Goal: Information Seeking & Learning: Learn about a topic

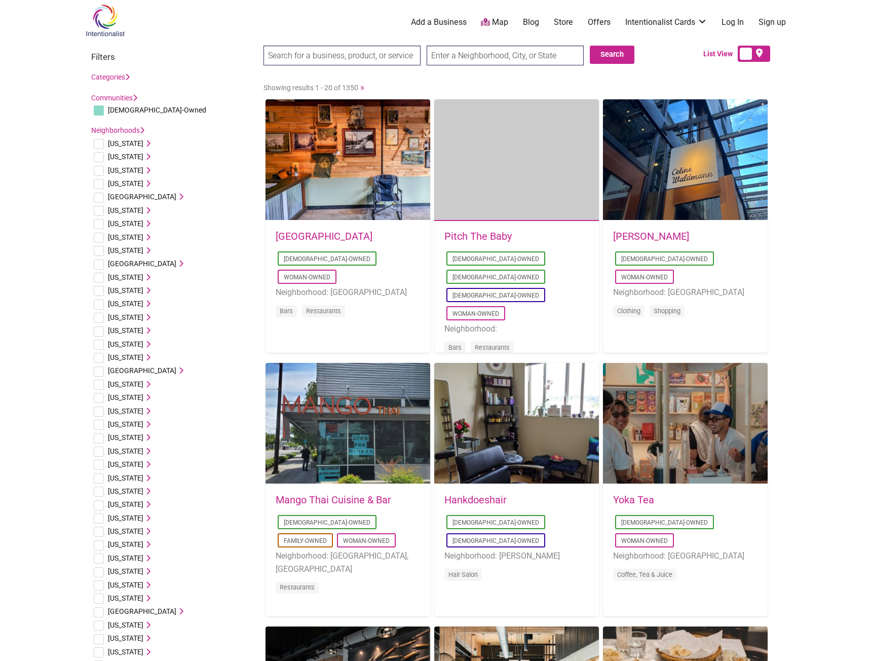
click at [99, 210] on input "checkbox" at bounding box center [99, 211] width 10 height 10
checkbox input "true"
click at [145, 211] on li "California Alameda, CA Artesia, CA Berkeley, CA Burbank, CA Burlingame, CA CA C…" at bounding box center [172, 210] width 162 height 13
click at [143, 210] on icon at bounding box center [146, 210] width 7 height 7
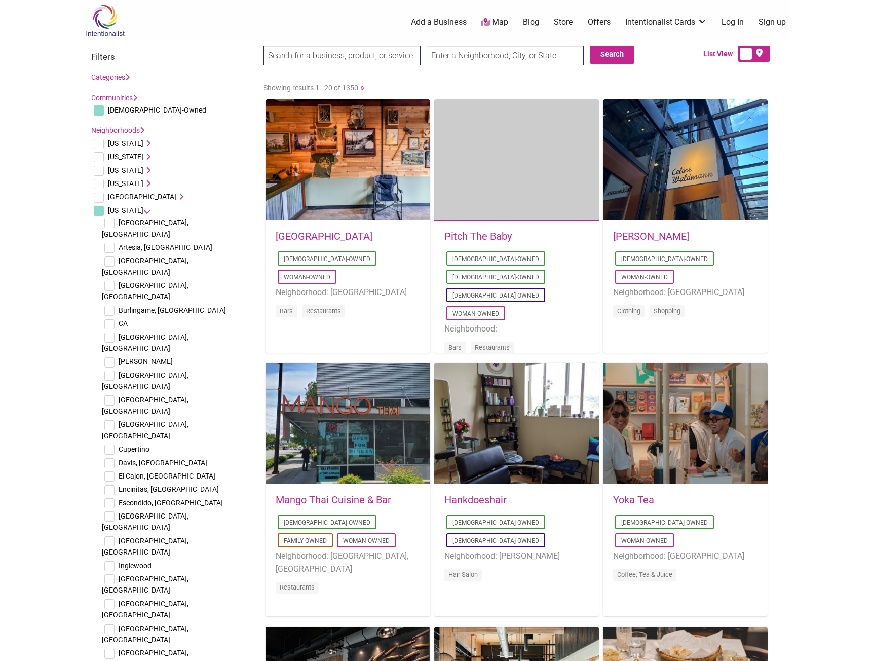
checkbox input "true"
click at [599, 58] on button "Search" at bounding box center [612, 55] width 45 height 18
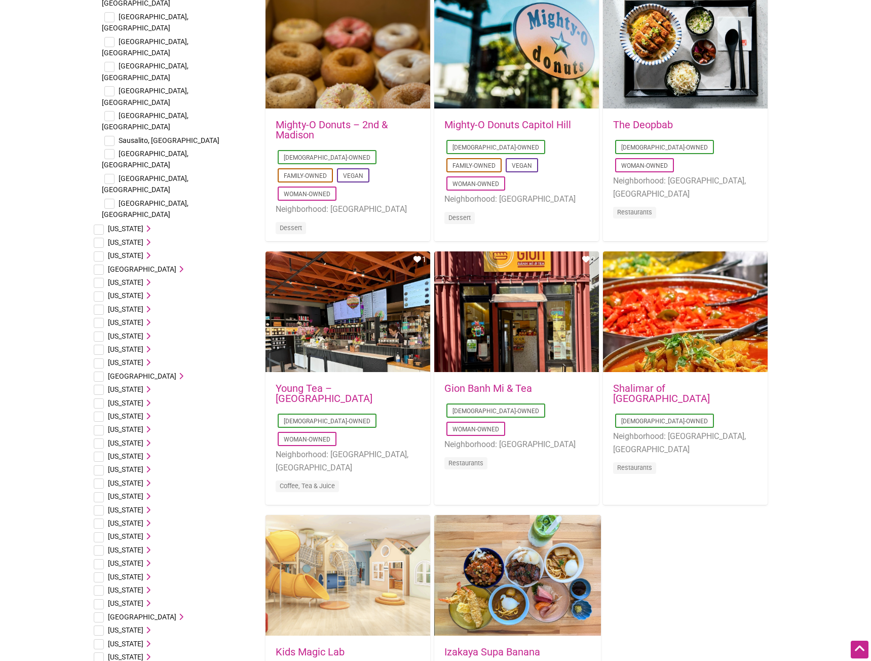
scroll to position [1216, 0]
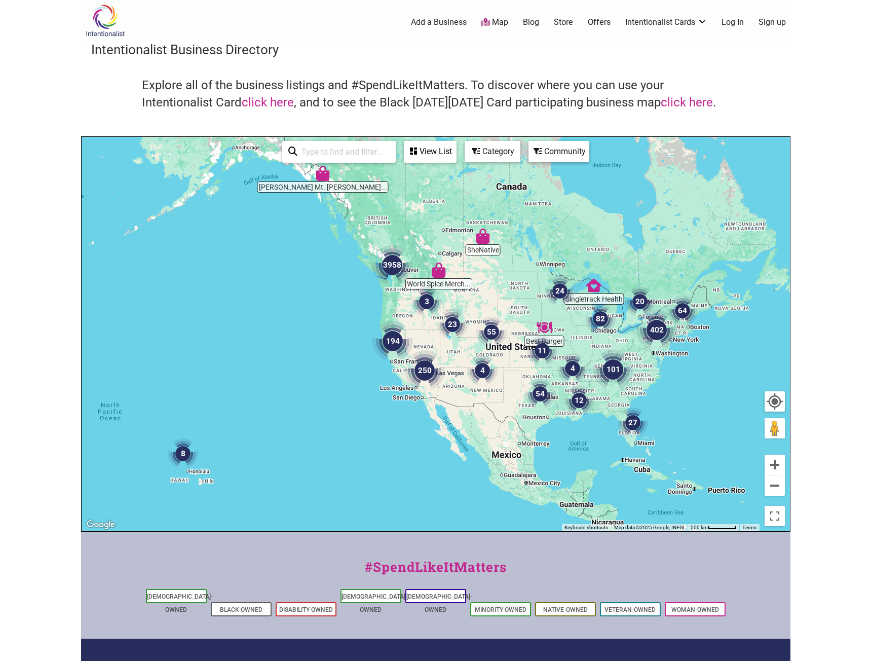
click at [421, 378] on img "250" at bounding box center [424, 370] width 41 height 41
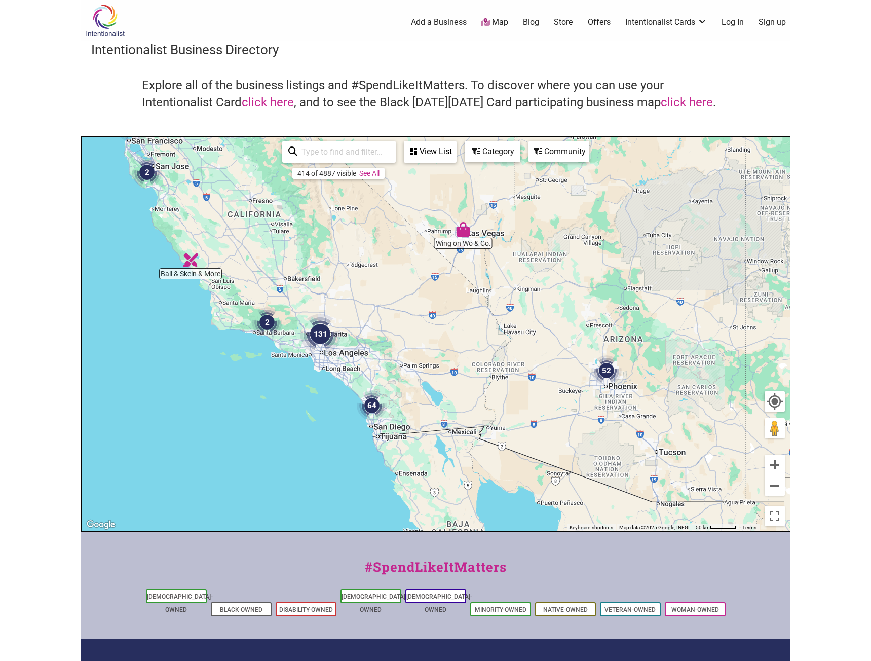
click at [320, 339] on img "131" at bounding box center [320, 334] width 41 height 41
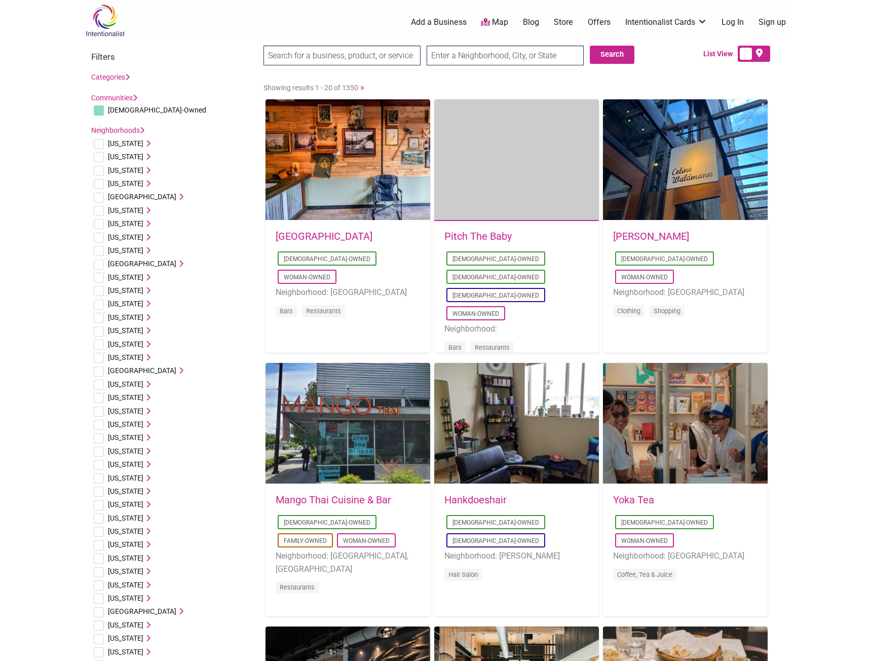
click at [100, 210] on input "checkbox" at bounding box center [99, 211] width 10 height 10
checkbox input "true"
click at [139, 214] on li "[US_STATE] [GEOGRAPHIC_DATA], [GEOGRAPHIC_DATA] [GEOGRAPHIC_DATA], [GEOGRAPHIC_…" at bounding box center [172, 210] width 162 height 13
click at [143, 211] on icon at bounding box center [146, 210] width 7 height 7
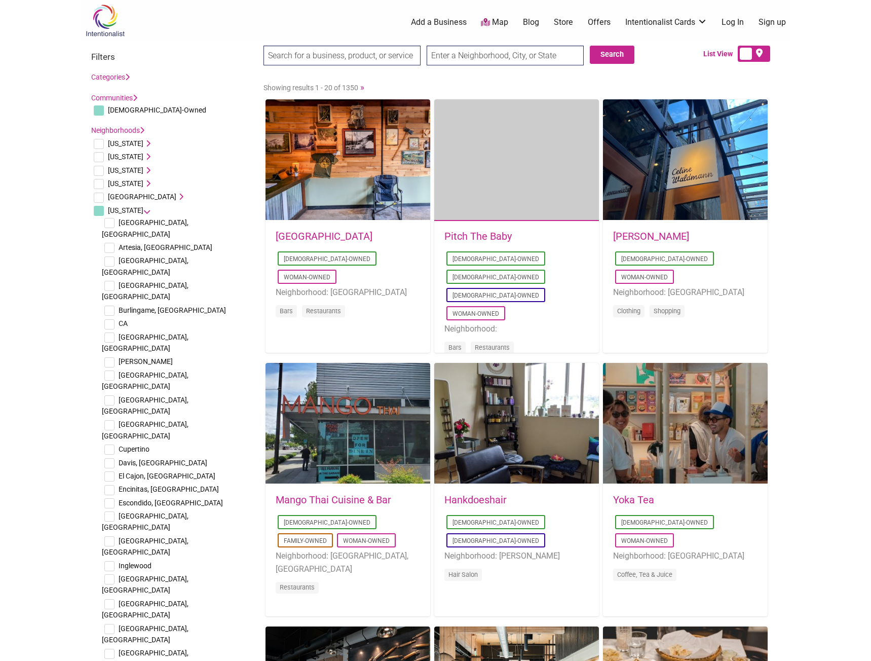
checkbox input "true"
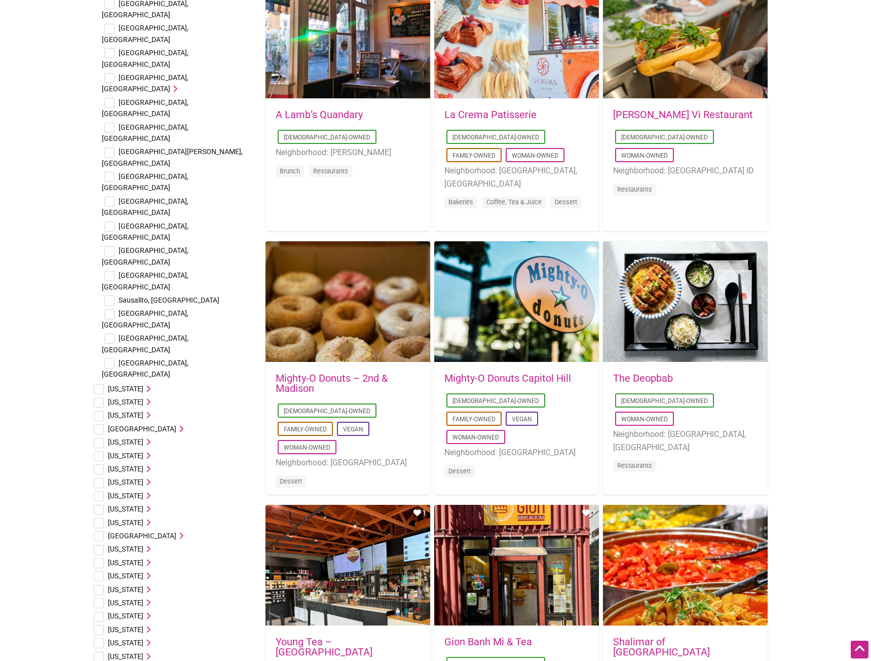
scroll to position [1013, 0]
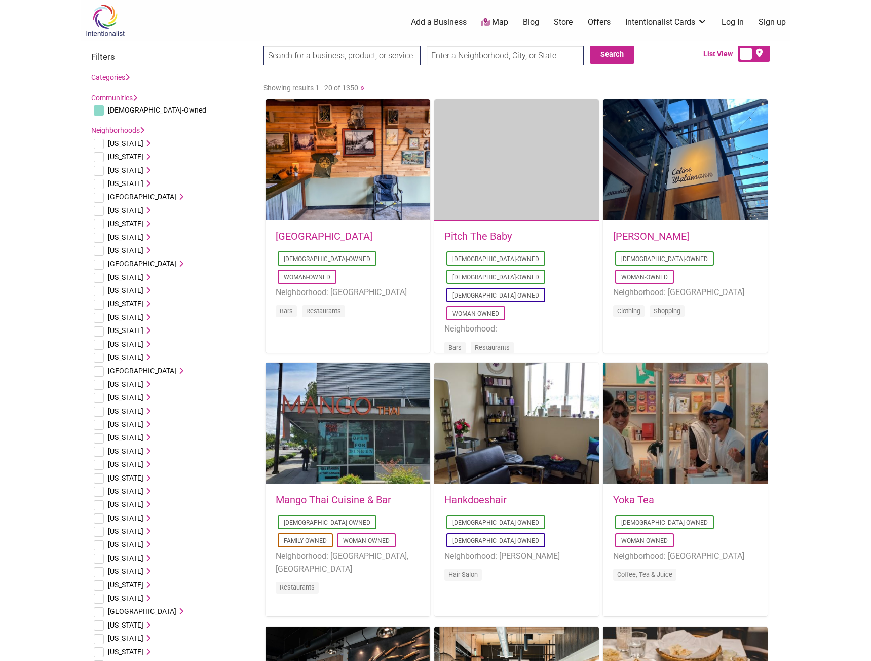
click at [101, 207] on input "checkbox" at bounding box center [99, 211] width 10 height 10
checkbox input "true"
click at [131, 210] on span "[US_STATE]" at bounding box center [125, 210] width 35 height 8
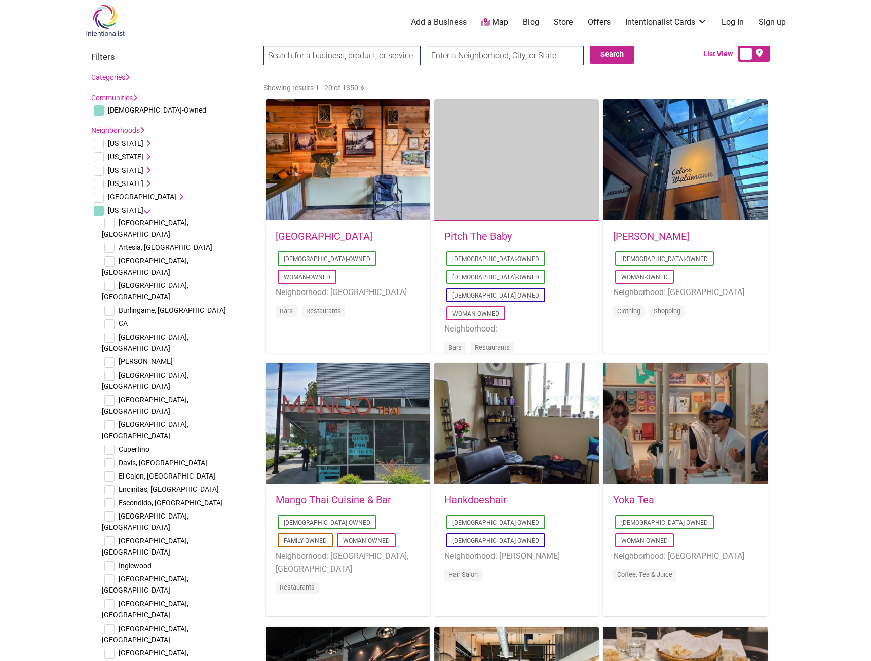
checkbox input "true"
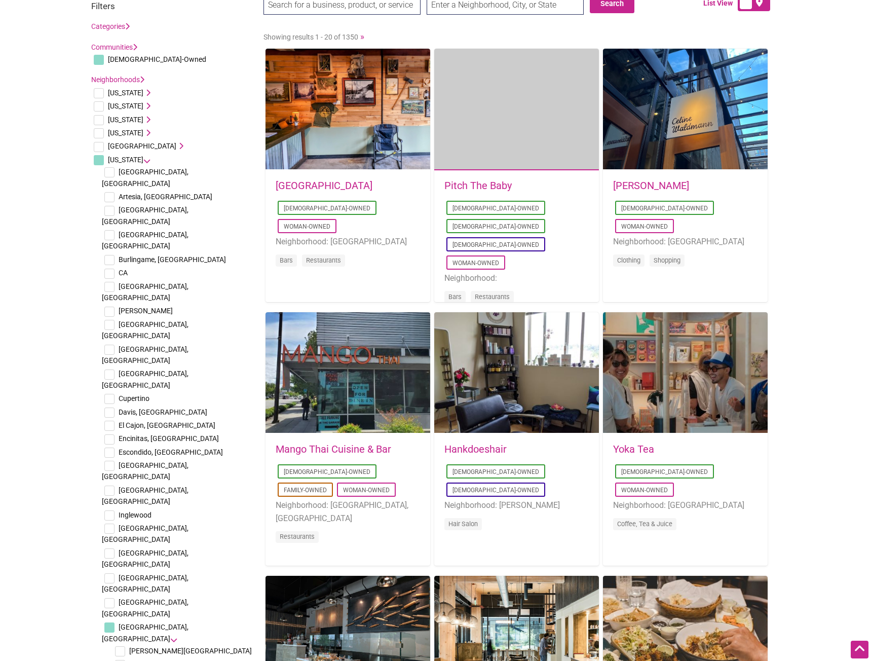
scroll to position [101, 0]
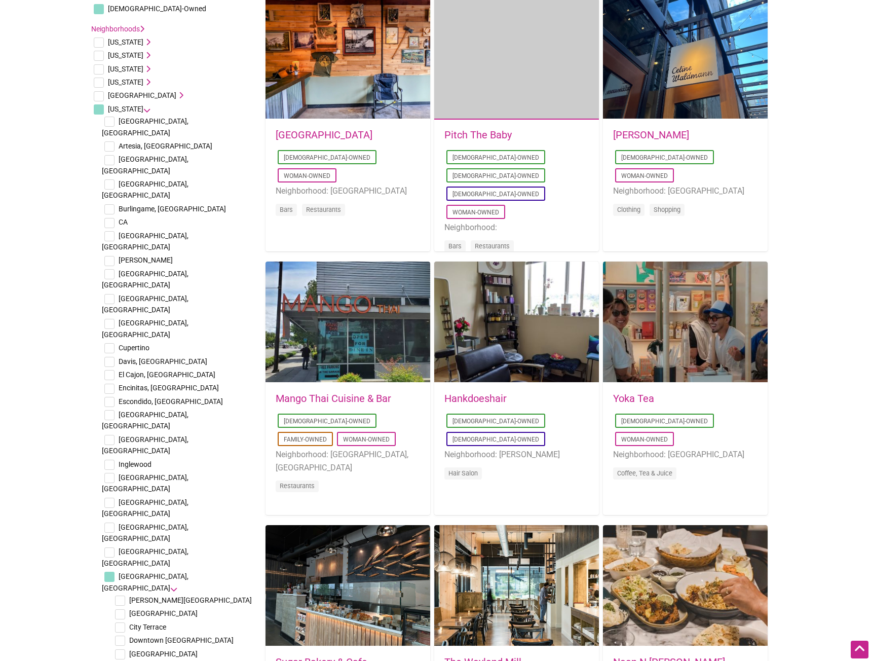
click at [123, 595] on input "checkbox" at bounding box center [120, 600] width 10 height 10
checkbox input "true"
click at [123, 609] on input "checkbox" at bounding box center [120, 614] width 10 height 10
checkbox input "true"
click at [120, 622] on input "checkbox" at bounding box center [120, 627] width 10 height 10
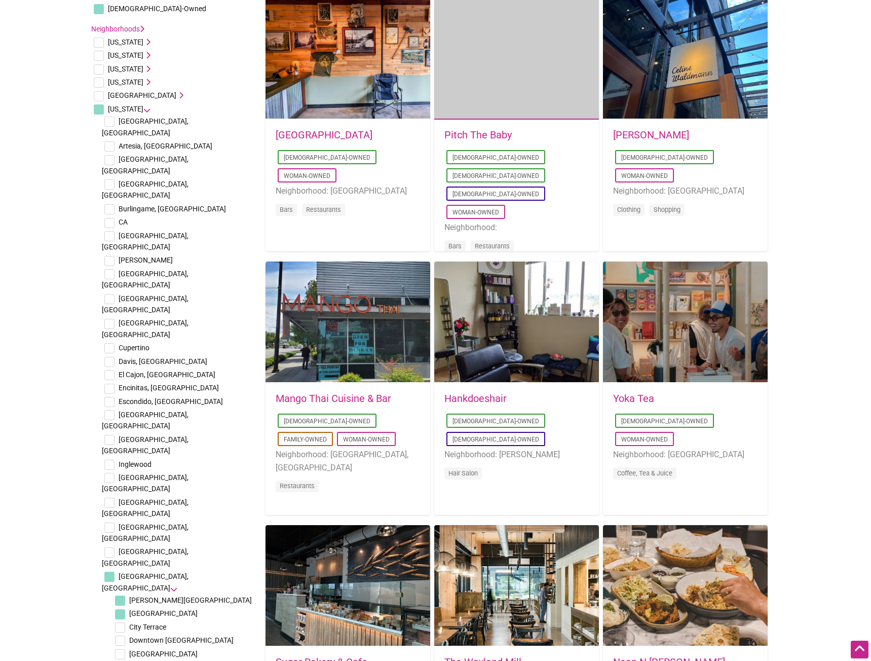
checkbox input "true"
click at [119, 635] on input "checkbox" at bounding box center [120, 640] width 10 height 10
checkbox input "true"
click at [116, 649] on input "checkbox" at bounding box center [120, 654] width 10 height 10
checkbox input "true"
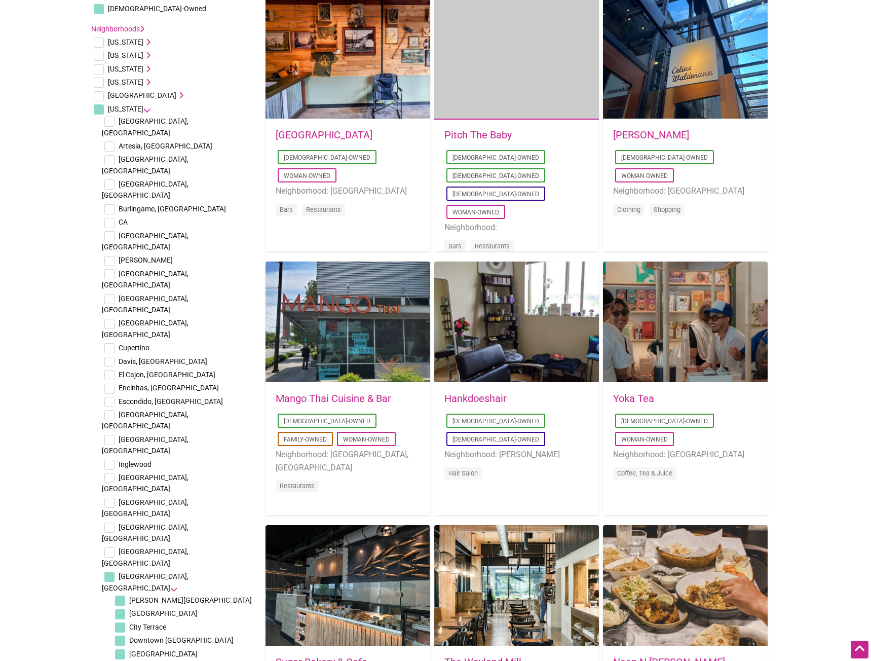
click at [121, 660] on input "checkbox" at bounding box center [120, 667] width 10 height 10
checkbox input "true"
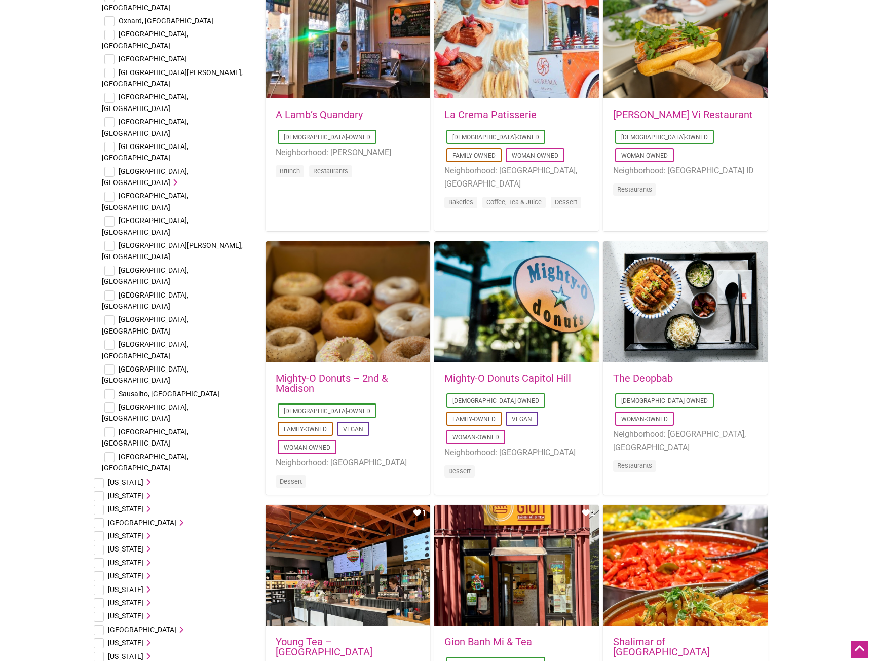
scroll to position [1064, 0]
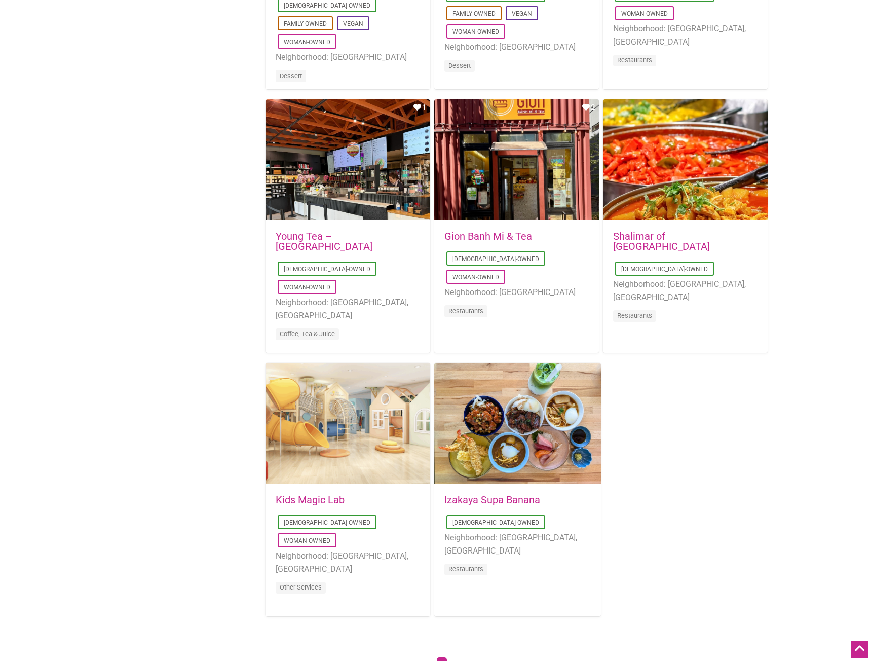
scroll to position [1165, 0]
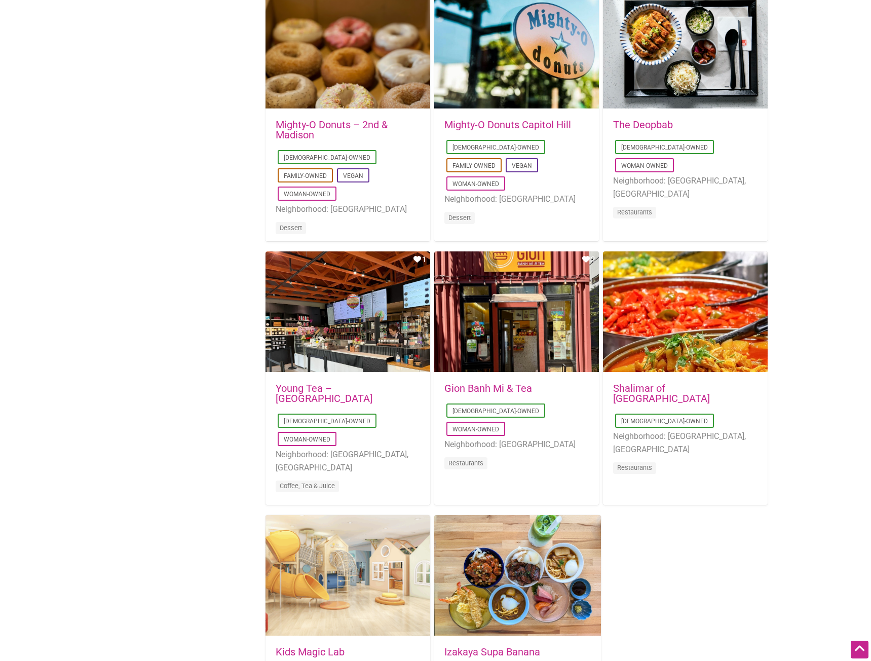
click at [509, 120] on link "Mighty-O Donuts Capitol Hill" at bounding box center [507, 125] width 127 height 12
click at [344, 203] on li "Neighborhood: [GEOGRAPHIC_DATA]" at bounding box center [348, 209] width 144 height 13
click at [330, 119] on div "Mighty-O Donuts – 2nd & Madison [DEMOGRAPHIC_DATA]-Owned Family-Owned Vegan Wom…" at bounding box center [347, 183] width 165 height 148
click at [330, 128] on link "Mighty-O Donuts – 2nd & Madison" at bounding box center [332, 130] width 112 height 22
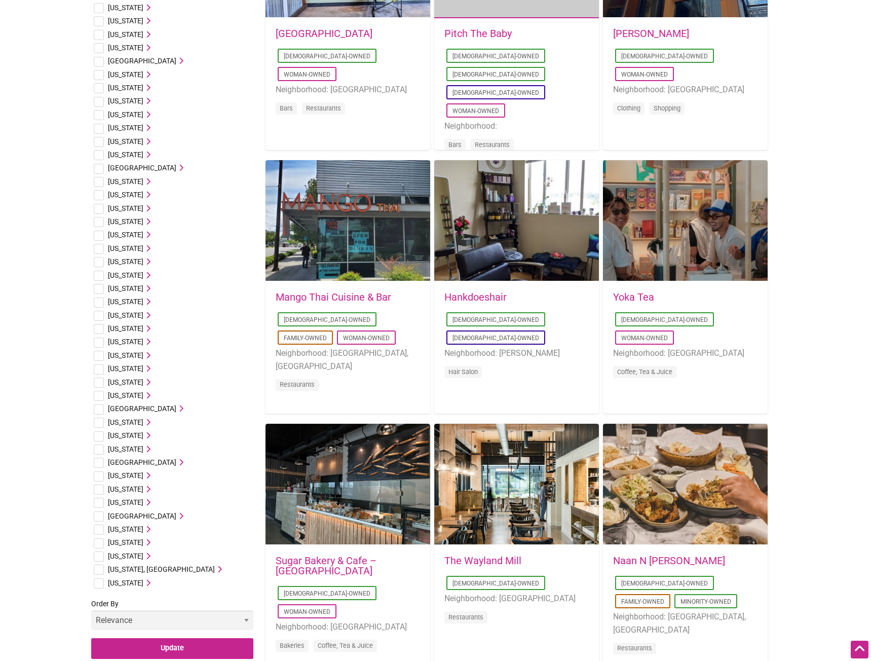
scroll to position [0, 0]
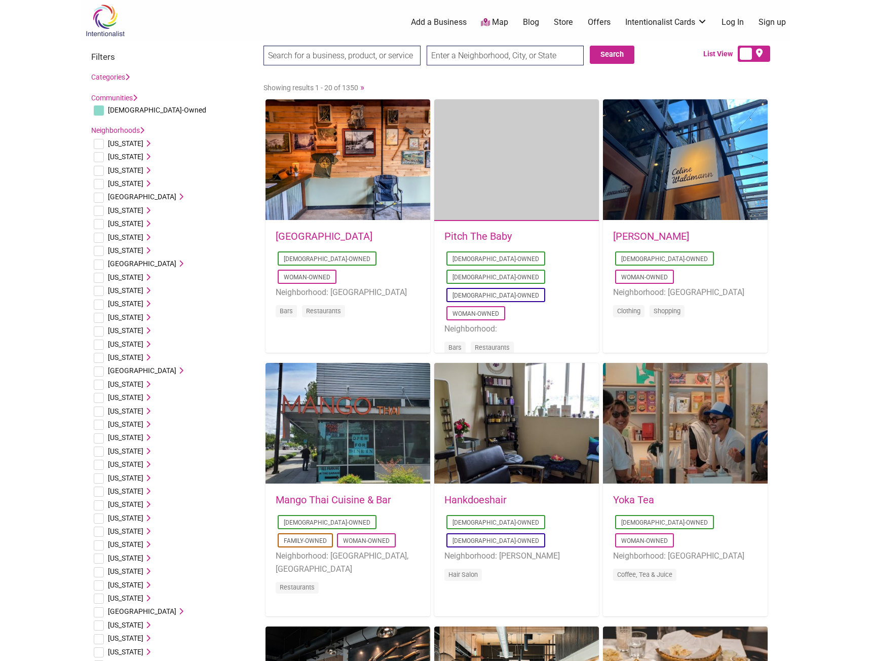
click at [116, 21] on img at bounding box center [105, 20] width 48 height 33
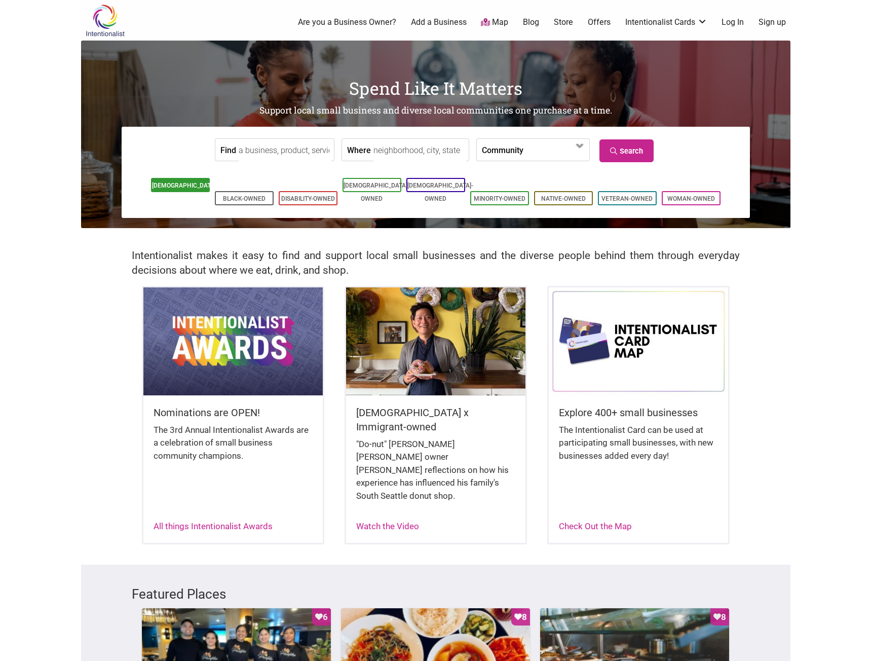
click at [201, 183] on link "[DEMOGRAPHIC_DATA]-Owned" at bounding box center [185, 192] width 66 height 20
click at [389, 150] on input "Where" at bounding box center [419, 150] width 93 height 23
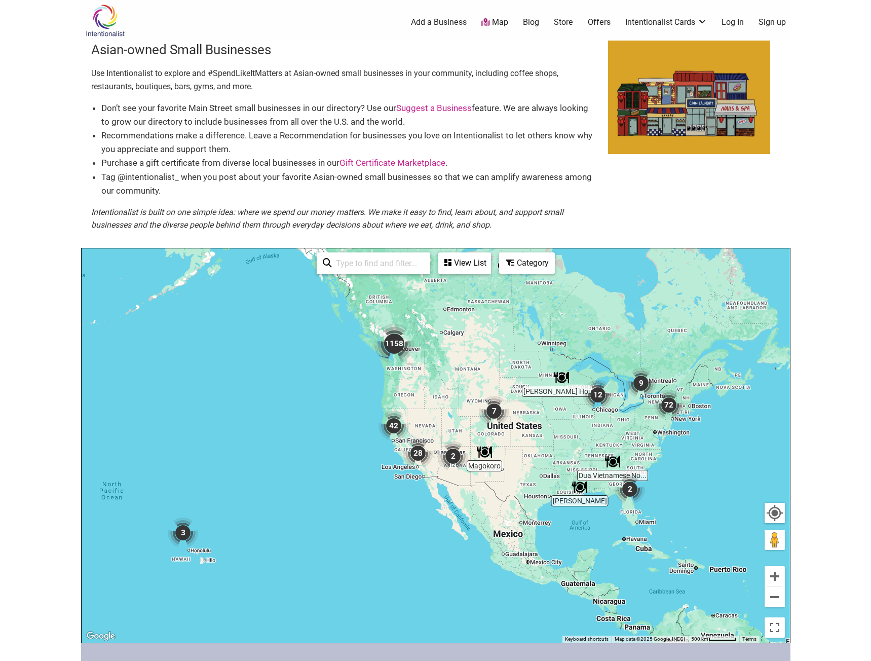
click at [421, 452] on img "28" at bounding box center [418, 453] width 30 height 30
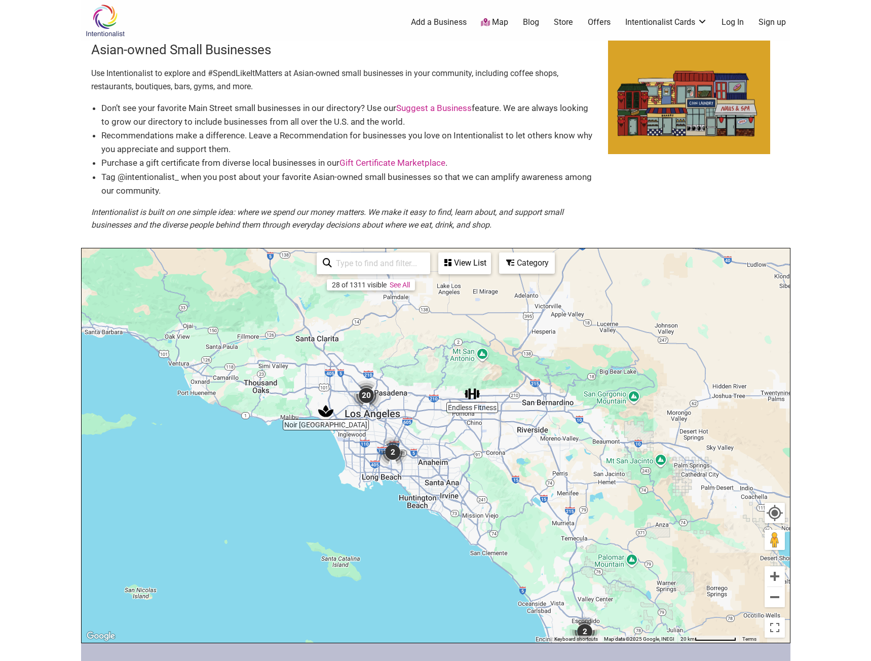
drag, startPoint x: 678, startPoint y: 364, endPoint x: 700, endPoint y: 472, distance: 110.6
click at [700, 472] on div "To navigate, press the arrow keys." at bounding box center [436, 445] width 708 height 394
click at [369, 397] on img "20" at bounding box center [366, 395] width 30 height 30
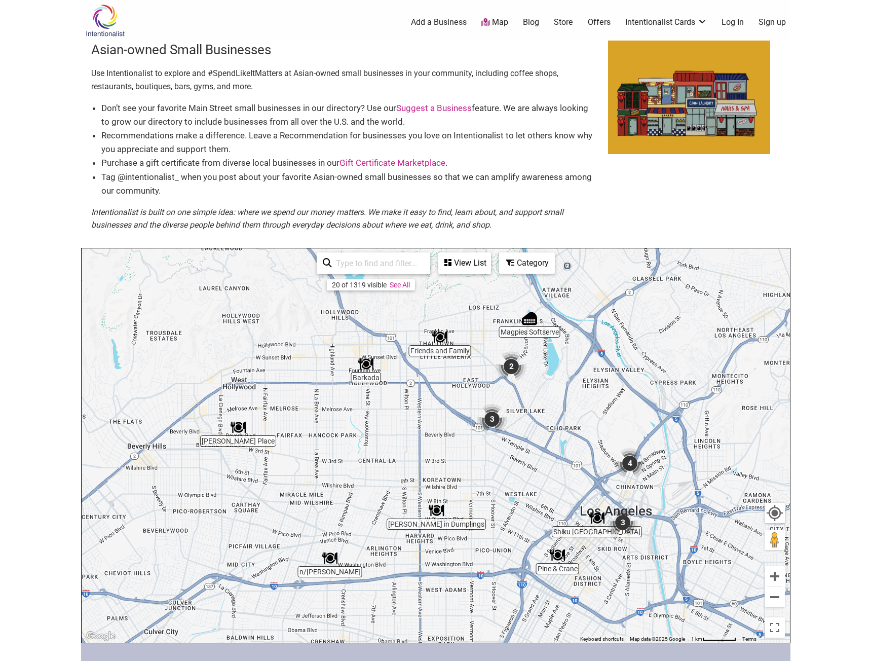
click at [500, 418] on img "3" at bounding box center [492, 419] width 30 height 30
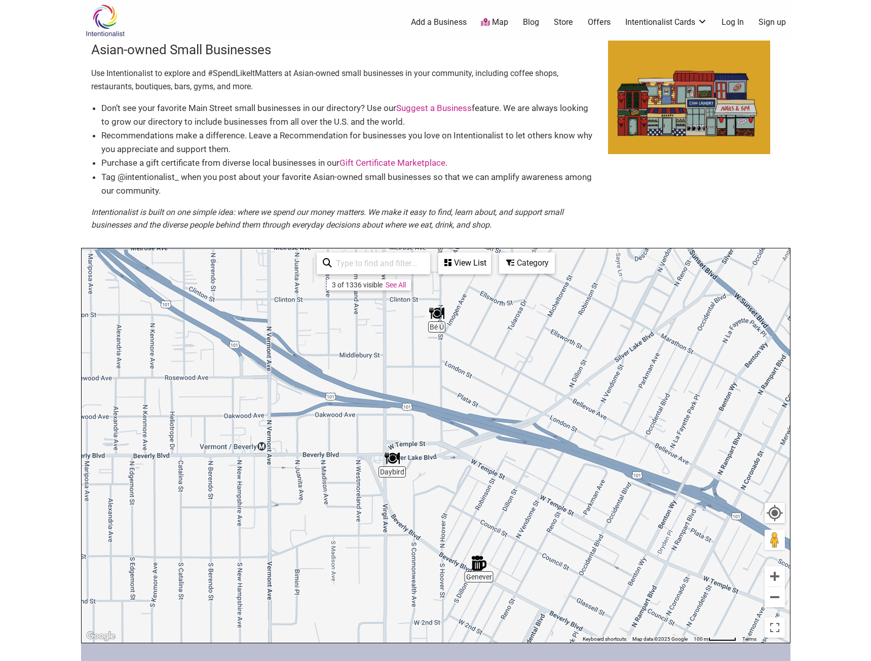
click at [468, 262] on div "View List" at bounding box center [464, 262] width 51 height 19
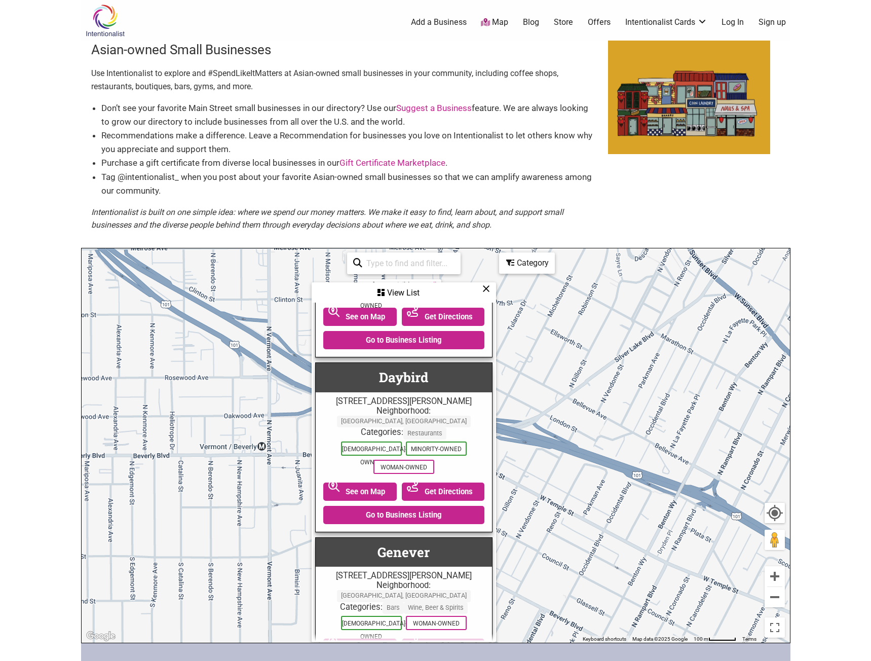
scroll to position [138, 0]
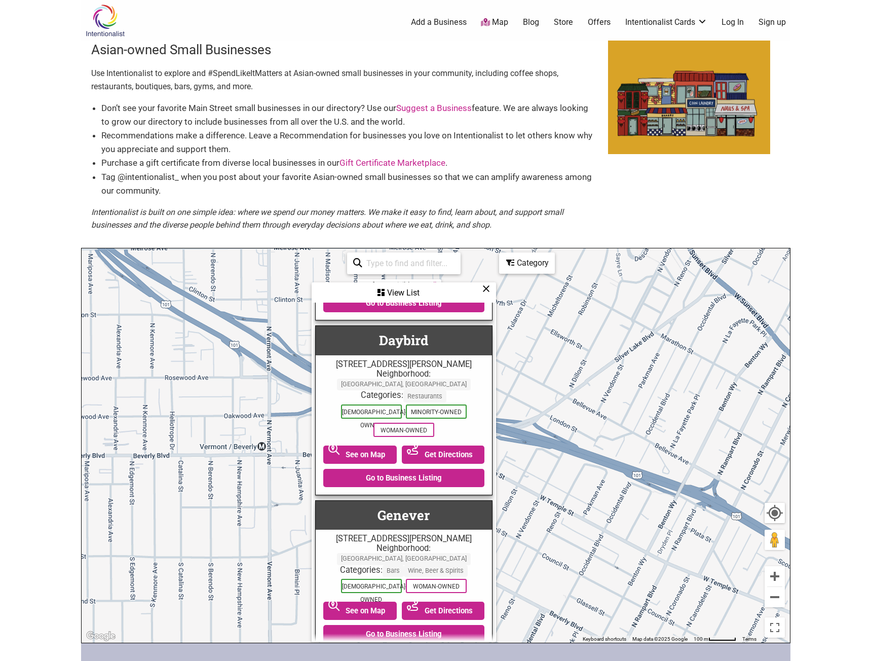
click at [489, 296] on div "View List" at bounding box center [404, 292] width 182 height 19
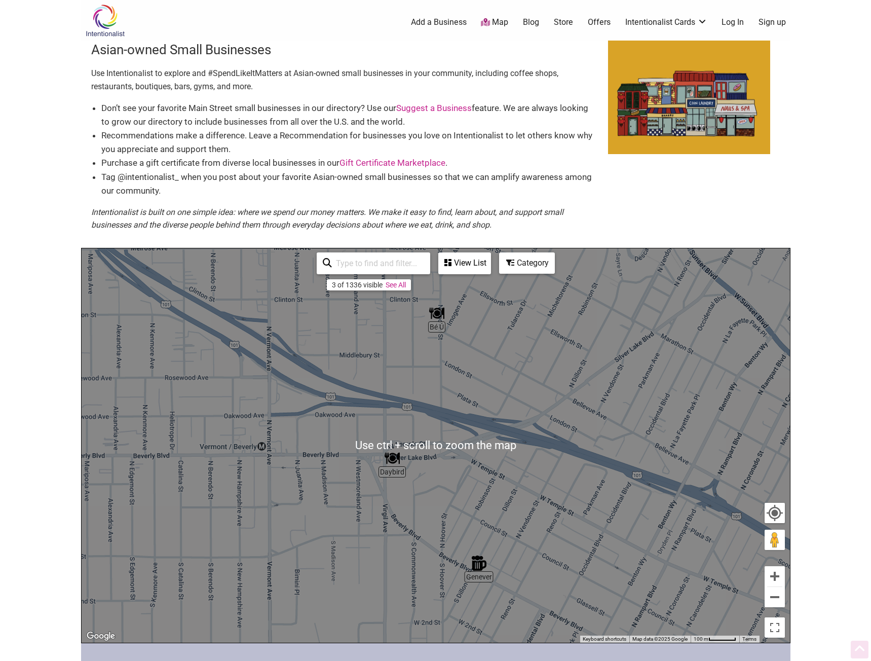
scroll to position [203, 0]
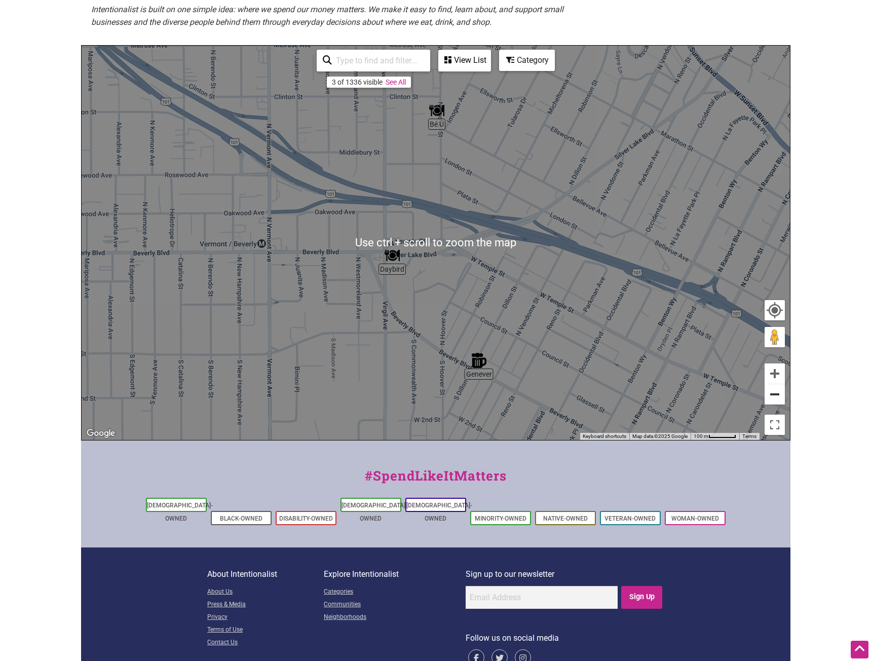
click at [770, 391] on button "Zoom out" at bounding box center [775, 394] width 20 height 20
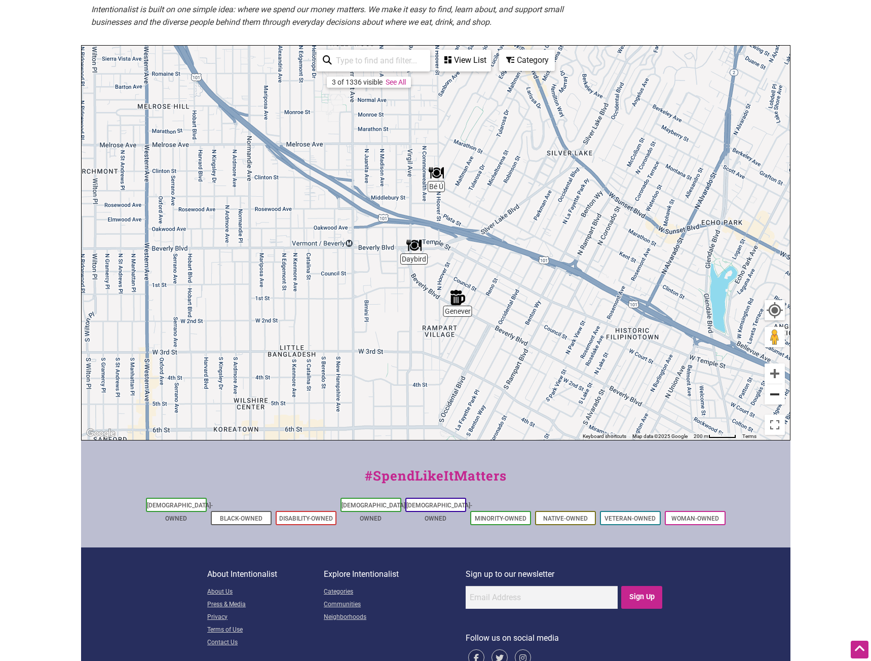
click at [770, 391] on button "Zoom out" at bounding box center [775, 394] width 20 height 20
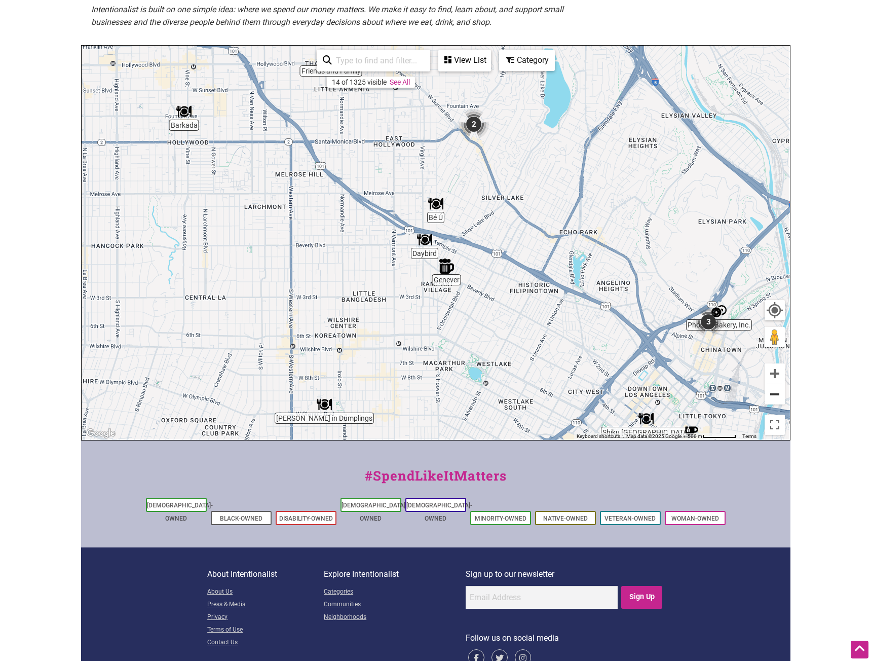
click at [770, 391] on button "Zoom out" at bounding box center [775, 394] width 20 height 20
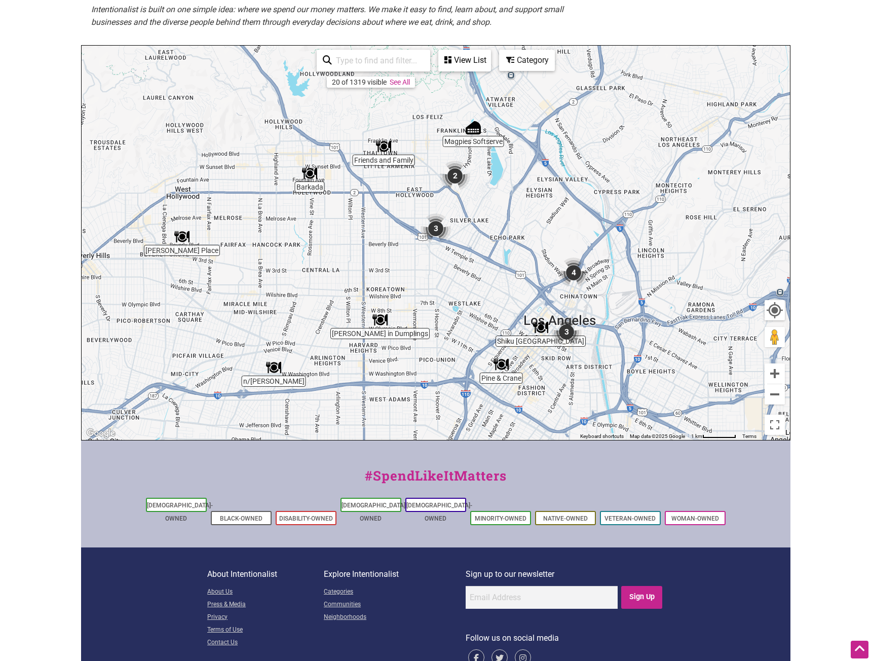
click at [455, 63] on div "View List" at bounding box center [464, 60] width 51 height 19
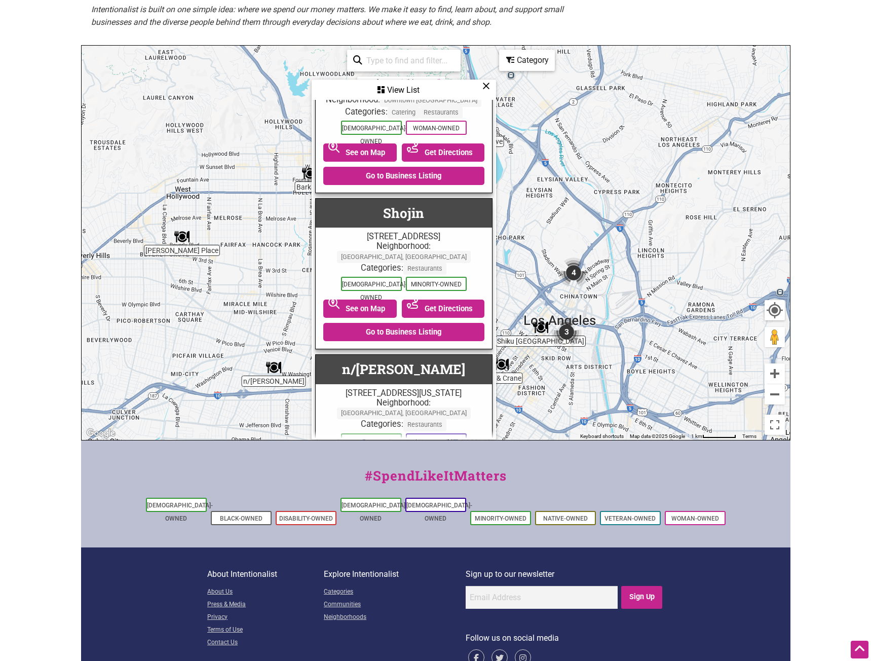
scroll to position [223, 0]
